Goal: Book appointment/travel/reservation

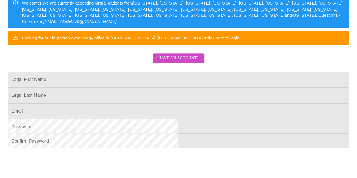
scroll to position [93, 0]
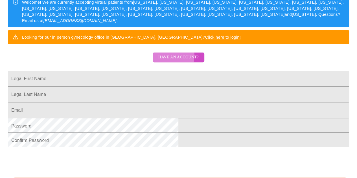
click at [172, 61] on span "Have an account?" at bounding box center [178, 57] width 40 height 7
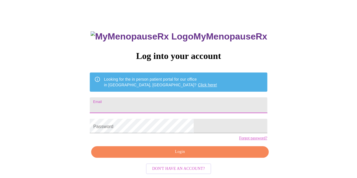
click at [141, 99] on input "Email" at bounding box center [178, 105] width 177 height 16
type input "[EMAIL_ADDRESS][DOMAIN_NAME]"
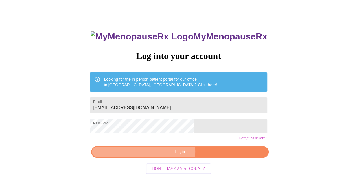
click at [169, 156] on span "Login" at bounding box center [180, 152] width 164 height 7
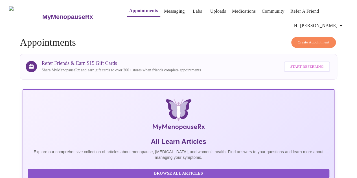
click at [329, 39] on span "Create Appointment" at bounding box center [314, 42] width 32 height 6
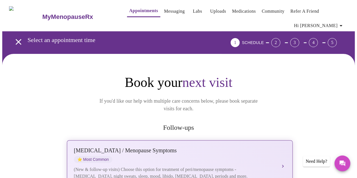
click at [167, 156] on div "[MEDICAL_DATA] / Menopause Symptoms ⭐ Most Common (New & follow-up visits) Choo…" at bounding box center [180, 163] width 212 height 32
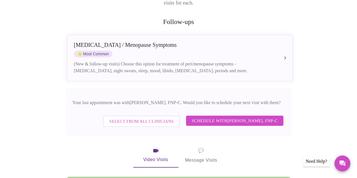
scroll to position [106, 0]
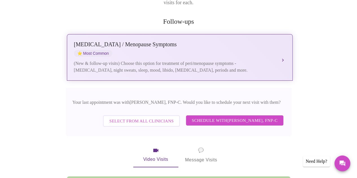
click at [185, 60] on div "(New & follow-up visits) Choose this option for treatment of peri/menopause sym…" at bounding box center [174, 67] width 200 height 14
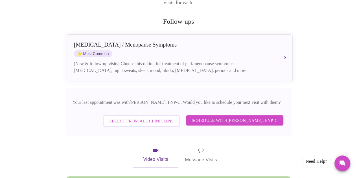
click at [218, 117] on span "Schedule with [PERSON_NAME], FNP-C" at bounding box center [235, 120] width 86 height 7
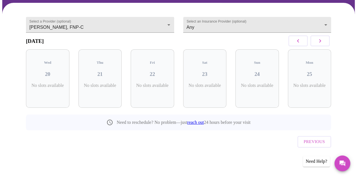
scroll to position [35, 0]
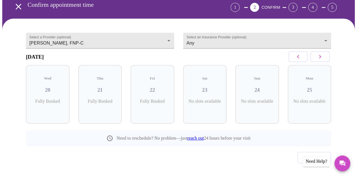
click at [155, 99] on p "Fully Booked" at bounding box center [152, 101] width 34 height 5
click at [324, 59] on icon "button" at bounding box center [320, 56] width 7 height 7
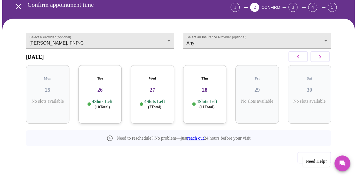
click at [209, 105] on span "( 11 Total)" at bounding box center [207, 107] width 15 height 4
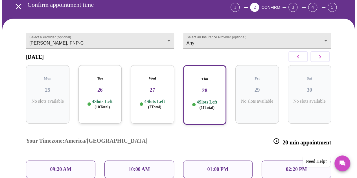
scroll to position [79, 0]
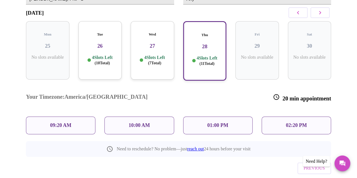
click at [234, 117] on div "01:00 PM" at bounding box center [217, 126] width 69 height 18
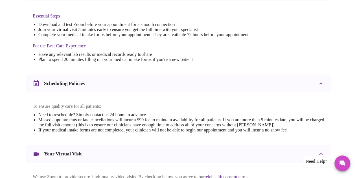
scroll to position [208, 0]
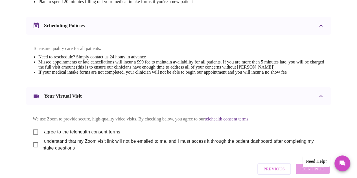
click at [49, 129] on span "I agree to the telehealth consent terms" at bounding box center [81, 132] width 79 height 7
click at [42, 126] on input "I agree to the telehealth consent terms" at bounding box center [36, 132] width 12 height 12
checkbox input "true"
click at [49, 138] on span "I understand that my Zoom visit link will not be emailed to me, and I must acce…" at bounding box center [181, 145] width 278 height 14
click at [42, 139] on input "I understand that my Zoom visit link will not be emailed to me, and I must acce…" at bounding box center [36, 145] width 12 height 12
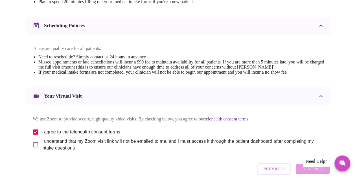
checkbox input "true"
click at [319, 165] on span "Continue" at bounding box center [313, 168] width 23 height 7
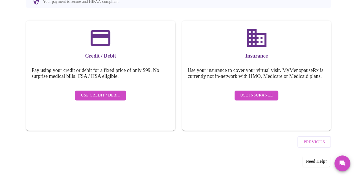
scroll to position [66, 0]
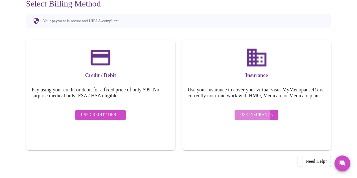
click at [254, 113] on span "Use Insurance" at bounding box center [256, 115] width 32 height 7
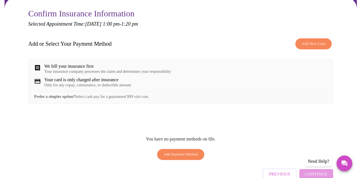
scroll to position [57, 0]
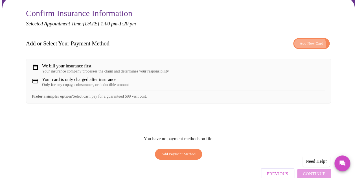
click at [317, 44] on span "Add New Card" at bounding box center [311, 43] width 23 height 6
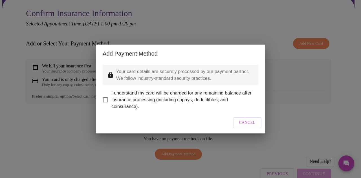
click at [126, 91] on span "I understand my card will be charged for any remaining balance after insurance …" at bounding box center [183, 100] width 143 height 20
click at [112, 94] on input "I understand my card will be charged for any remaining balance after insurance …" at bounding box center [106, 100] width 12 height 12
checkbox input "true"
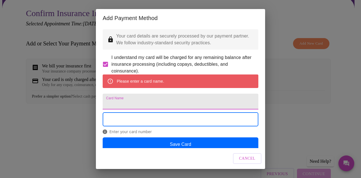
click at [139, 97] on input "Card Name" at bounding box center [181, 102] width 156 height 16
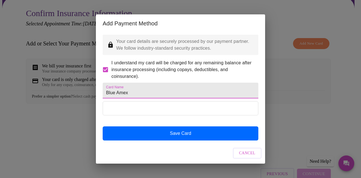
type input "Blue Amex"
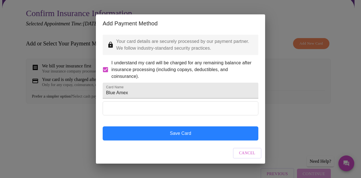
click at [186, 131] on button "Save Card" at bounding box center [181, 133] width 156 height 14
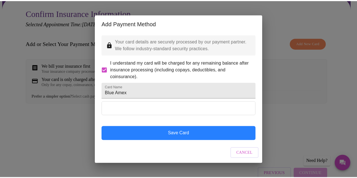
scroll to position [0, 0]
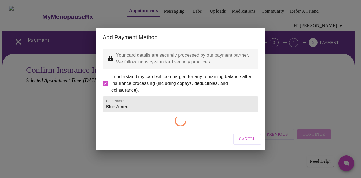
checkbox input "false"
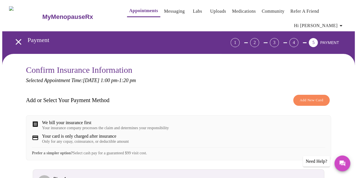
scroll to position [65, 0]
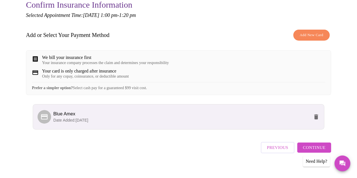
click at [190, 115] on span "Blue Amex" at bounding box center [181, 114] width 256 height 7
click at [317, 148] on span "Continue" at bounding box center [314, 147] width 23 height 7
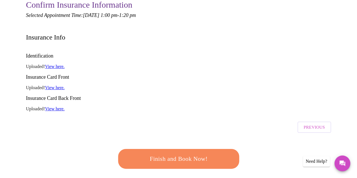
click at [49, 85] on link "View here." at bounding box center [54, 87] width 19 height 5
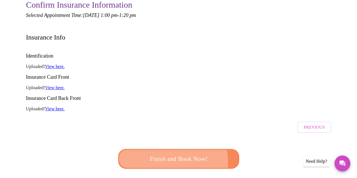
click at [167, 154] on span "Finish and Book Now!" at bounding box center [178, 159] width 104 height 10
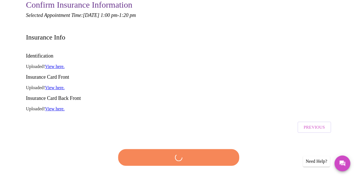
click at [167, 141] on div at bounding box center [179, 157] width 124 height 32
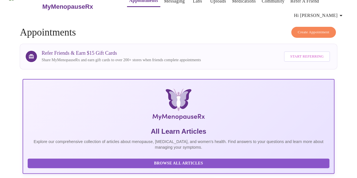
scroll to position [65, 0]
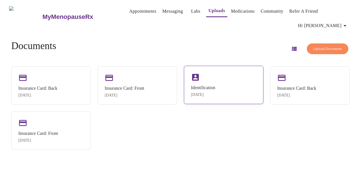
click at [237, 88] on div "Identification May 25, 2025" at bounding box center [224, 85] width 80 height 38
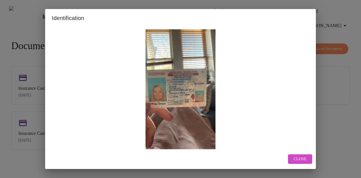
scroll to position [3, 0]
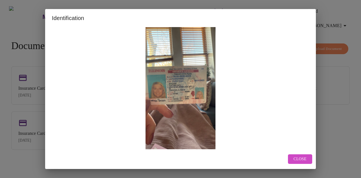
click at [331, 106] on div "Identification Close" at bounding box center [180, 89] width 361 height 178
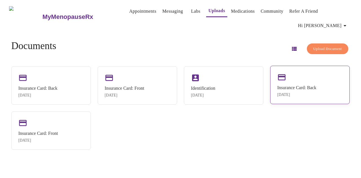
click at [310, 66] on div "Insurance Card: Back May 25, 2025" at bounding box center [310, 85] width 80 height 38
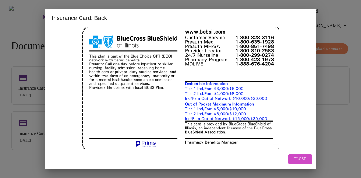
click at [342, 136] on div "Insurance Card: Back Close" at bounding box center [180, 89] width 361 height 178
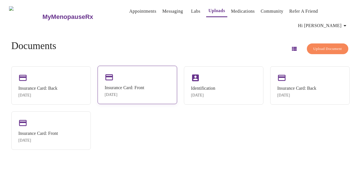
click at [141, 93] on div "Aug 20, 2025" at bounding box center [125, 95] width 40 height 5
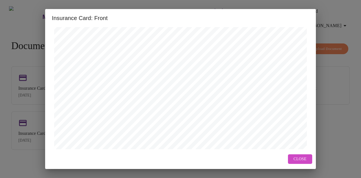
scroll to position [225, 0]
click at [334, 130] on div "Insurance Card: Front Kathryn Broom's ID Cards as of 08/20/2025 DOB: 10/05/1985…" at bounding box center [180, 89] width 361 height 178
